Goal: Task Accomplishment & Management: Use online tool/utility

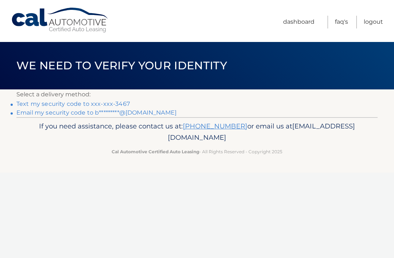
click at [121, 103] on link "Text my security code to xxx-xxx-3467" at bounding box center [72, 103] width 113 height 7
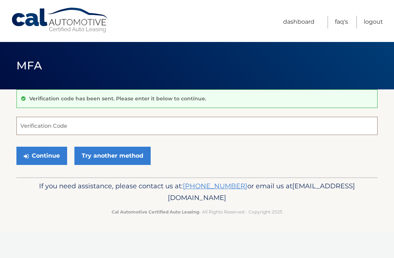
click at [127, 123] on input "Verification Code" at bounding box center [196, 126] width 361 height 18
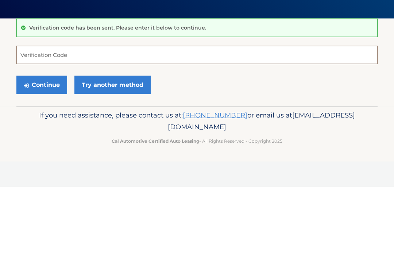
click at [84, 117] on input "Verification Code" at bounding box center [196, 126] width 361 height 18
paste input "801415"
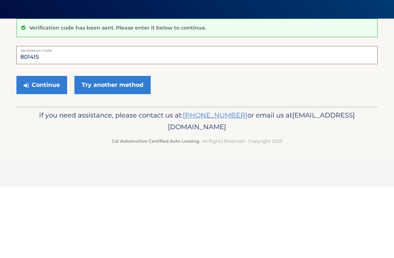
type input "801415"
click at [45, 147] on button "Continue" at bounding box center [41, 156] width 51 height 18
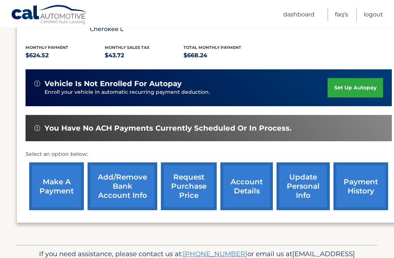
scroll to position [169, 0]
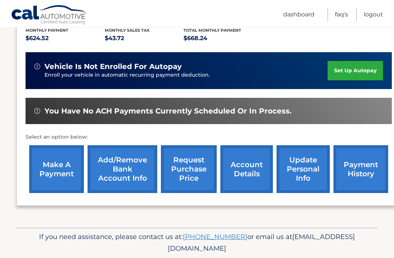
click at [53, 173] on link "make a payment" at bounding box center [56, 169] width 55 height 48
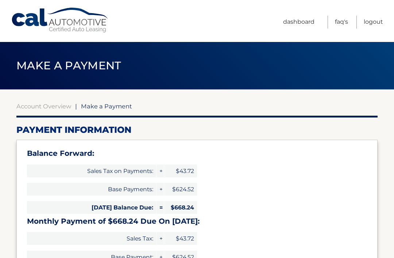
select select "ODdmMzZkOGMtZjgxYi00ZGE3LThkMTYtYzQxODZiNGY0N2Mx"
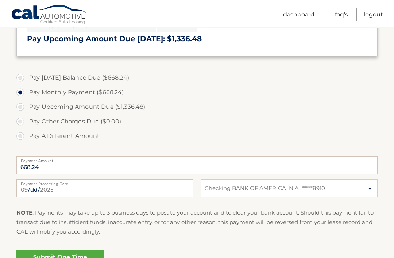
scroll to position [287, 0]
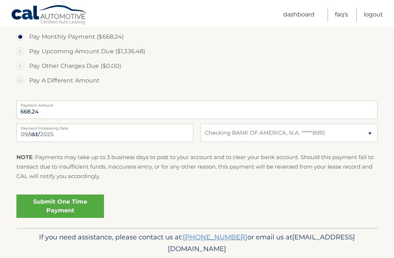
click at [88, 209] on link "Submit One Time Payment" at bounding box center [60, 205] width 88 height 23
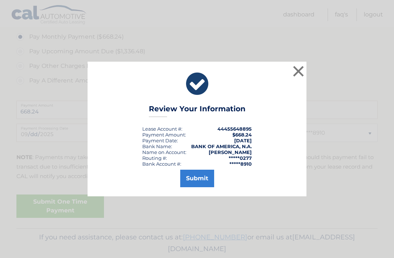
click at [203, 187] on button "Submit" at bounding box center [197, 179] width 34 height 18
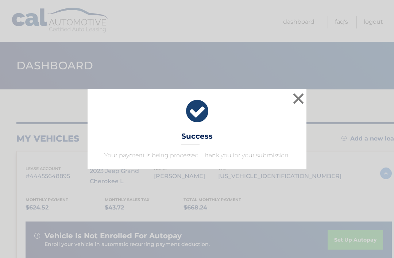
click at [339, 117] on div "× Success Your payment is being processed. Thank you for your submission." at bounding box center [197, 129] width 388 height 80
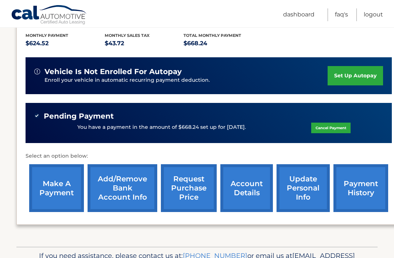
scroll to position [183, 0]
